Goal: Transaction & Acquisition: Purchase product/service

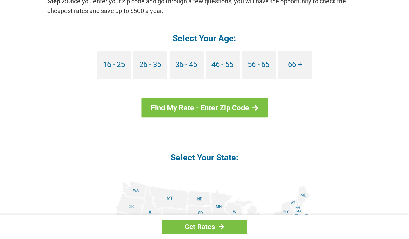
scroll to position [678, 0]
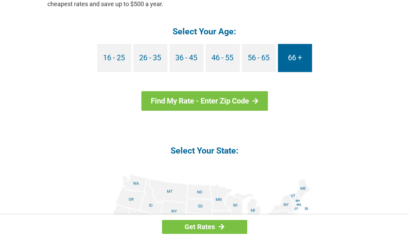
click at [289, 59] on link "66 +" at bounding box center [295, 58] width 34 height 28
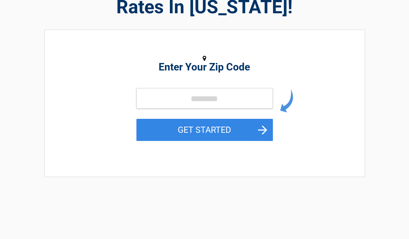
scroll to position [63, 0]
click at [188, 108] on input "tel" at bounding box center [204, 98] width 136 height 20
type input "*****"
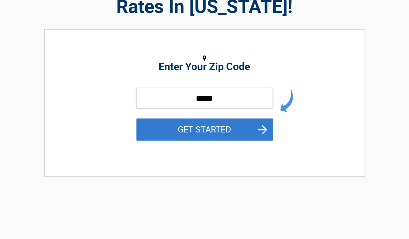
click at [175, 141] on button "GET STARTED" at bounding box center [204, 130] width 136 height 22
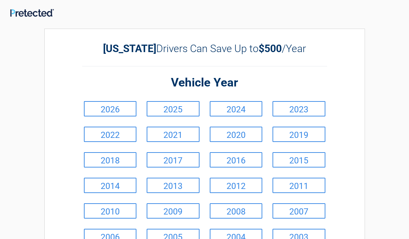
click at [177, 109] on link "2025" at bounding box center [173, 108] width 53 height 15
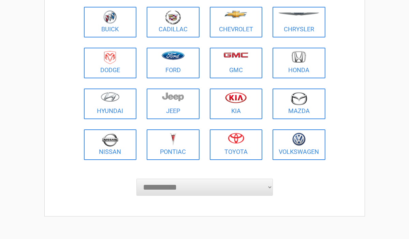
scroll to position [87, 0]
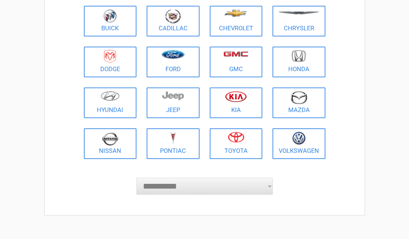
click at [227, 143] on figure at bounding box center [236, 139] width 45 height 15
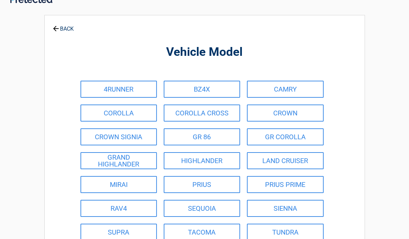
scroll to position [0, 0]
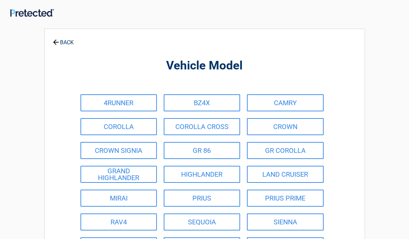
click at [123, 145] on link "CROWN SIGNIA" at bounding box center [118, 150] width 76 height 17
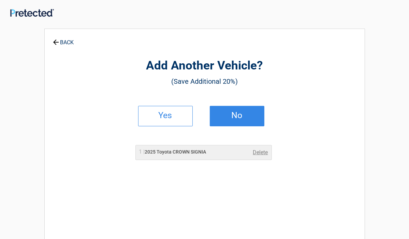
click at [234, 121] on link "No" at bounding box center [237, 116] width 55 height 20
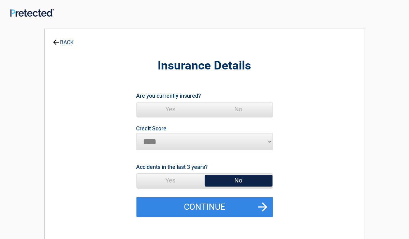
click at [176, 110] on span "Yes" at bounding box center [171, 110] width 68 height 14
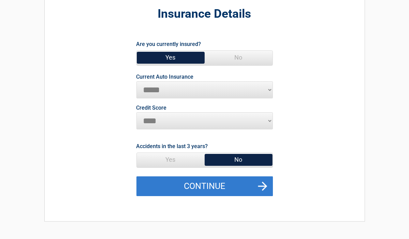
click at [248, 184] on button "Continue" at bounding box center [204, 187] width 136 height 20
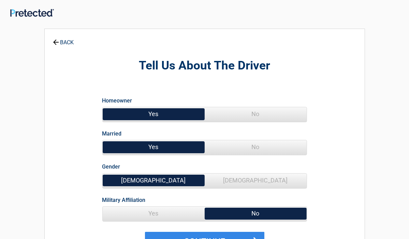
click at [251, 114] on span "No" at bounding box center [256, 114] width 102 height 14
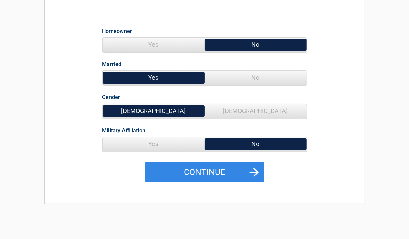
scroll to position [70, 0]
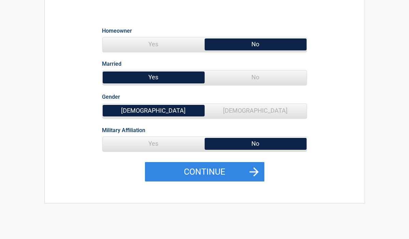
click at [250, 79] on span "No" at bounding box center [256, 78] width 102 height 14
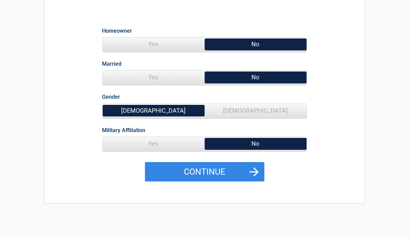
click at [247, 109] on span "[DEMOGRAPHIC_DATA]" at bounding box center [256, 111] width 102 height 14
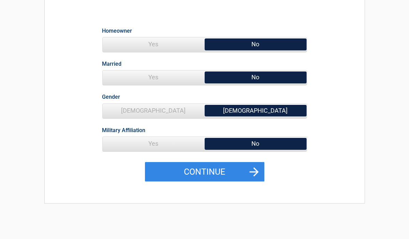
click at [179, 146] on span "Yes" at bounding box center [154, 144] width 102 height 14
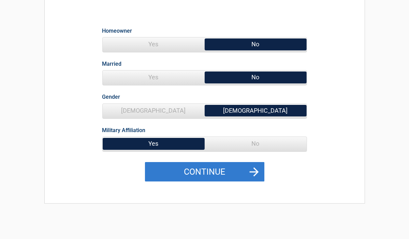
click at [225, 171] on button "Continue" at bounding box center [204, 172] width 119 height 20
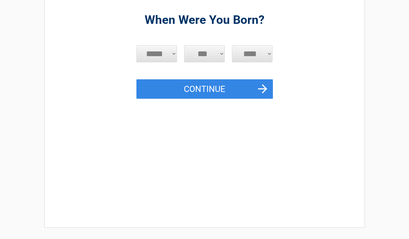
scroll to position [0, 0]
